Goal: Navigation & Orientation: Find specific page/section

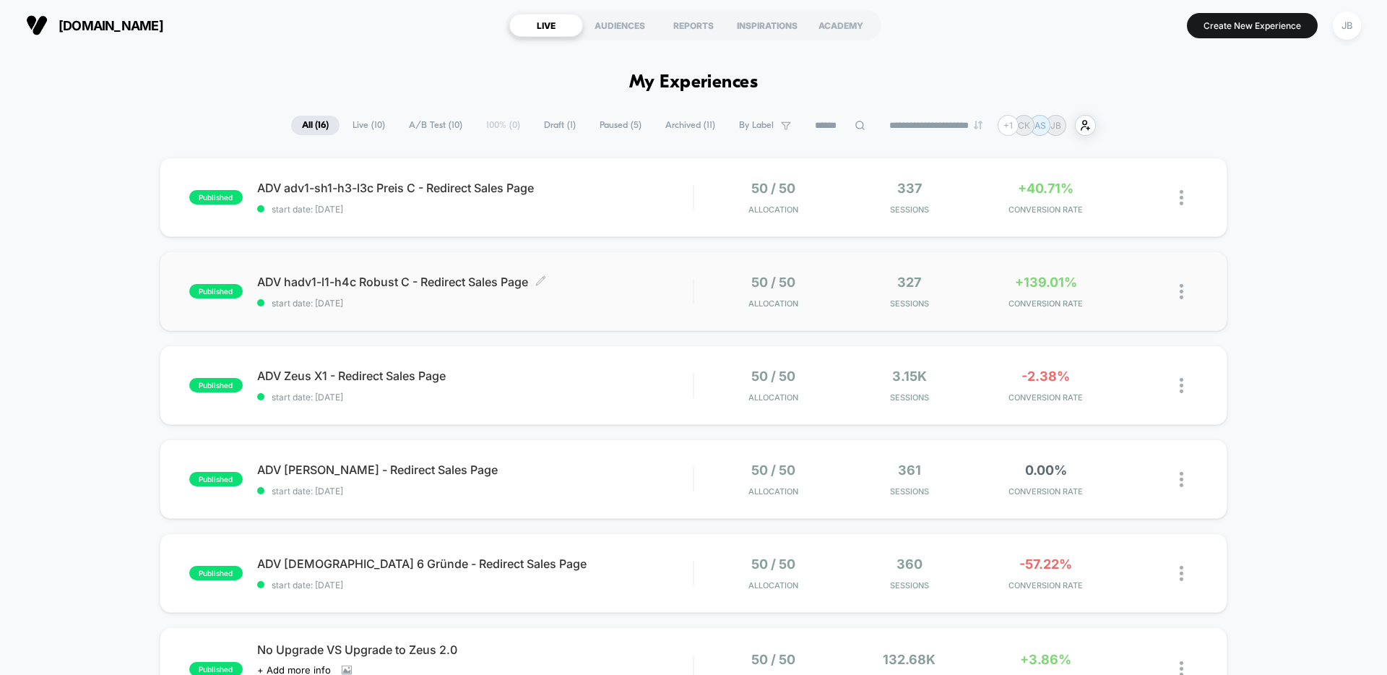
click at [579, 280] on span "ADV hadv1-l1-h4c Robust C - Redirect Sales Page Click to edit experience details" at bounding box center [475, 282] width 436 height 14
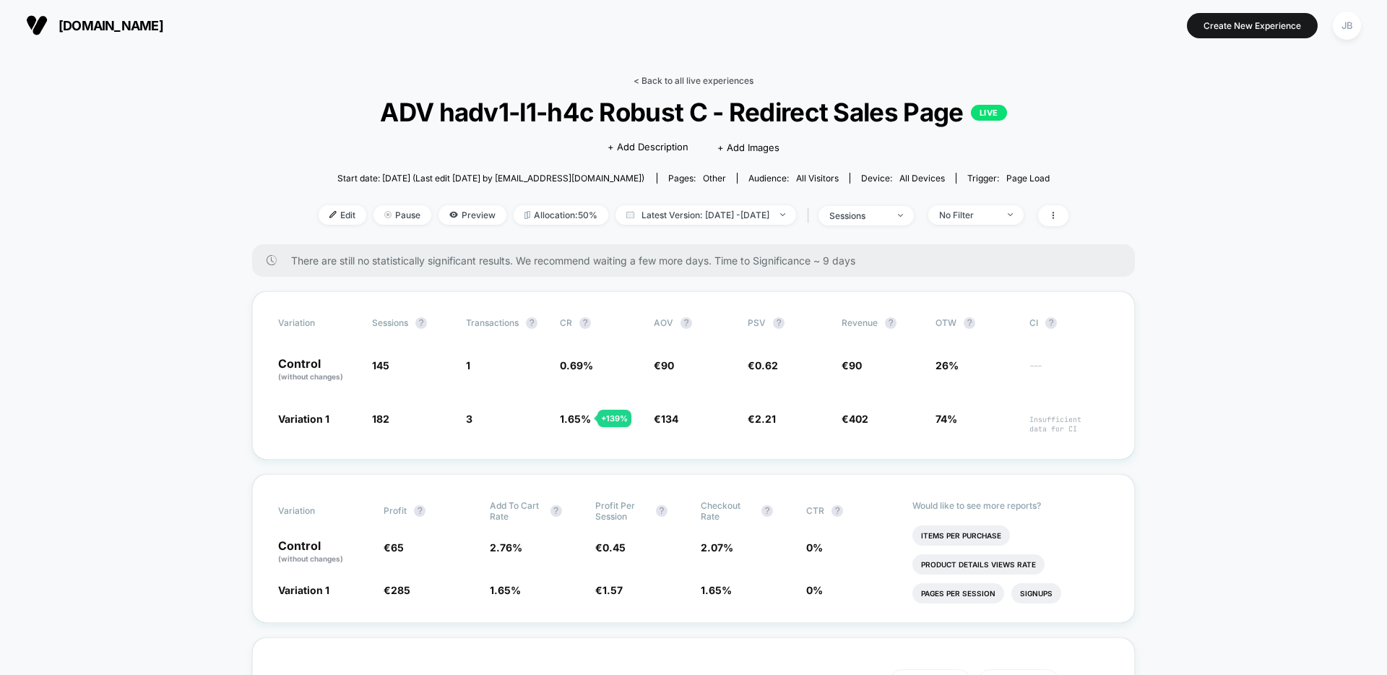
click at [701, 83] on link "< Back to all live experiences" at bounding box center [694, 80] width 120 height 11
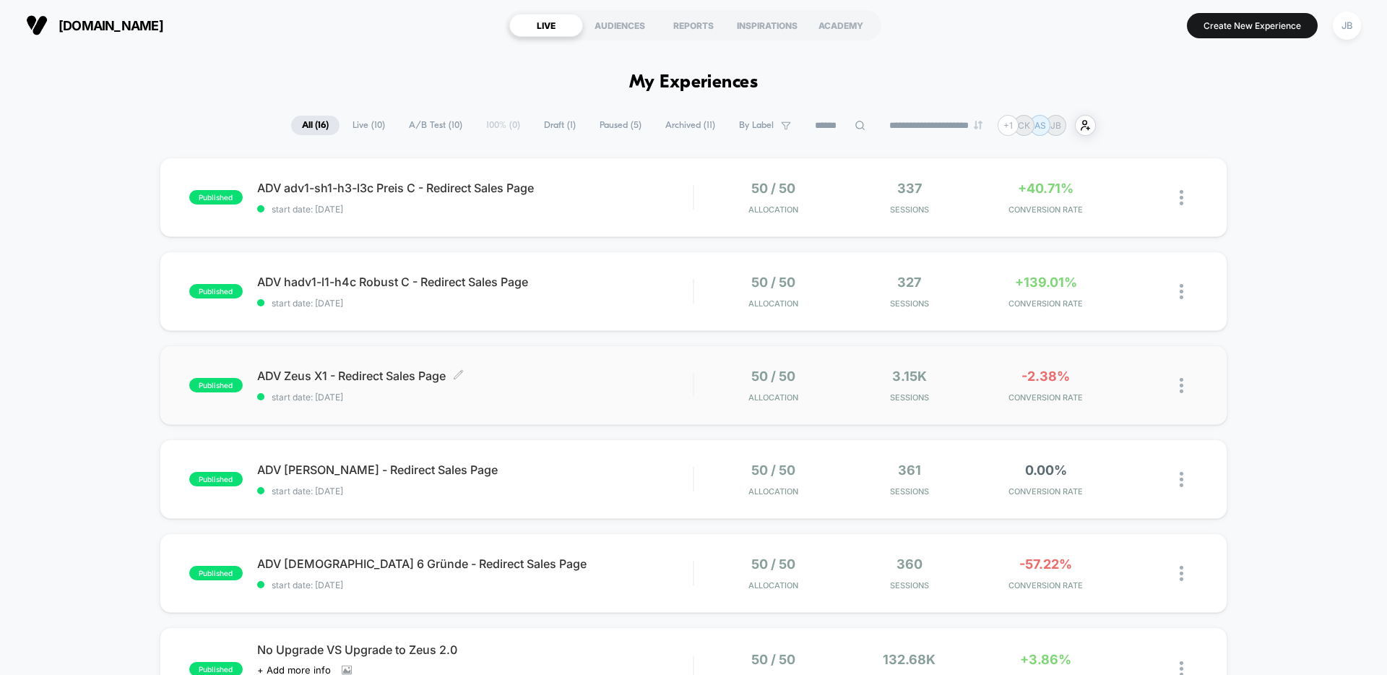
click at [607, 391] on div "ADV Zeus X1 - Redirect Sales Page Click to edit experience details Click to edi…" at bounding box center [475, 385] width 436 height 34
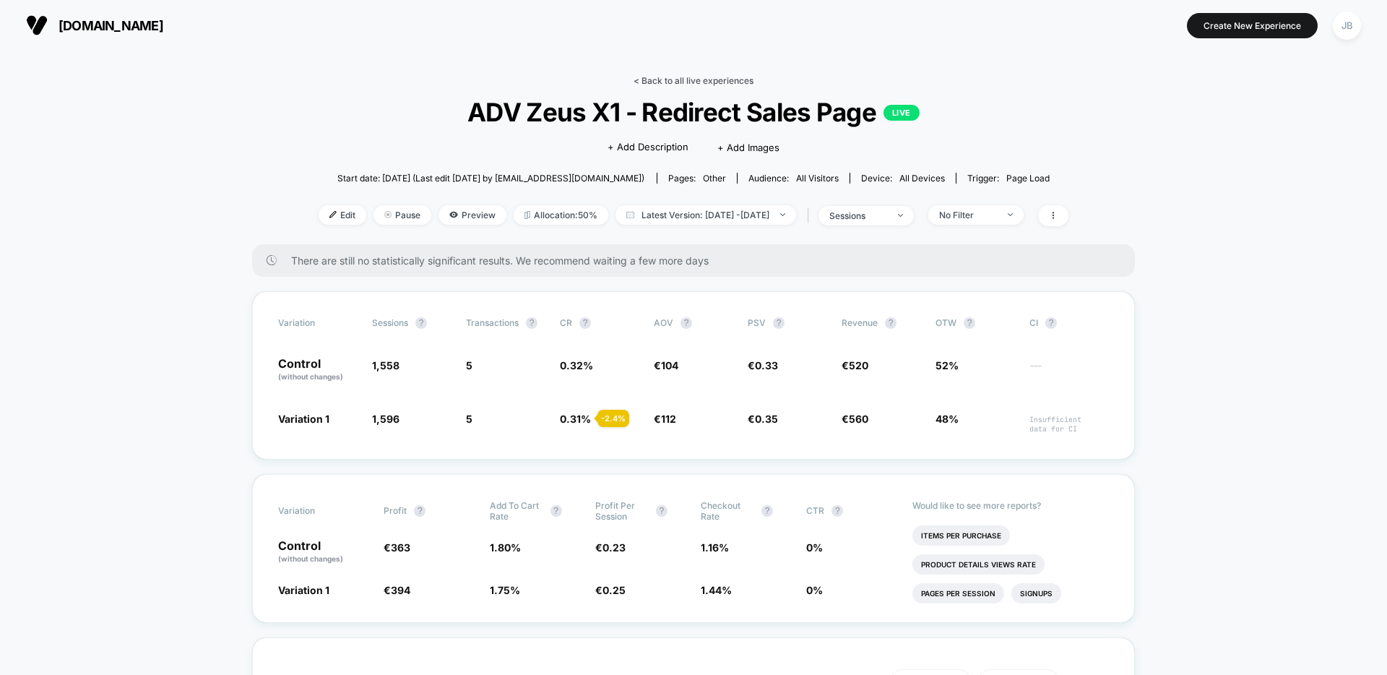
click at [679, 82] on link "< Back to all live experiences" at bounding box center [694, 80] width 120 height 11
